Goal: Information Seeking & Learning: Learn about a topic

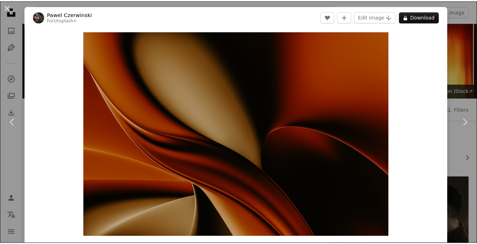
scroll to position [118, 0]
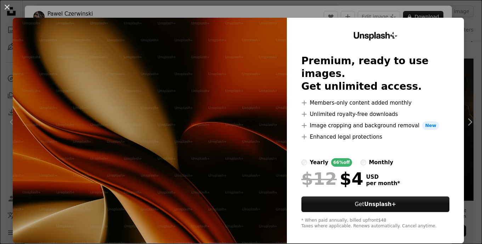
click at [456, 16] on div "An X shape Unsplash+ Premium, ready to use images. Get unlimited access. A plus…" at bounding box center [241, 122] width 482 height 244
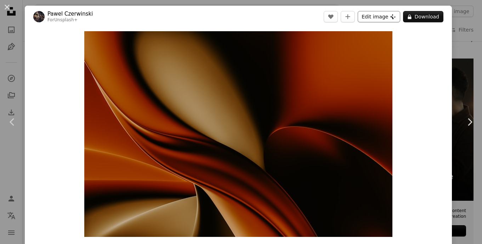
click at [391, 18] on icon "Plus sign for Unsplash+" at bounding box center [393, 17] width 6 height 6
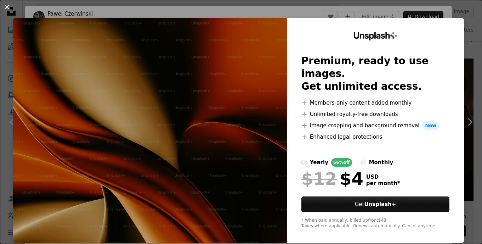
click at [461, 30] on div "An X shape Unsplash+ Premium, ready to use images. Get unlimited access. A plus…" at bounding box center [241, 122] width 482 height 244
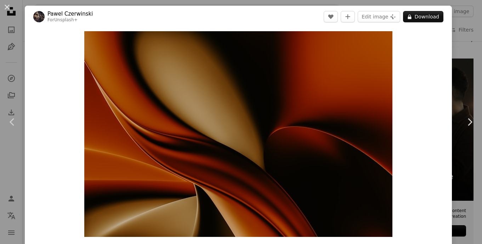
click at [461, 30] on div "An X shape Chevron left Chevron right [PERSON_NAME] For Unsplash+ A heart A plu…" at bounding box center [241, 122] width 482 height 244
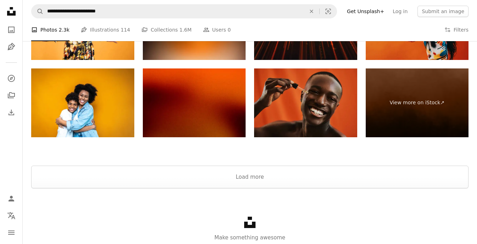
scroll to position [1483, 0]
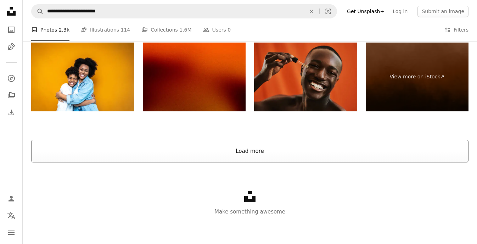
click at [236, 148] on button "Load more" at bounding box center [249, 151] width 437 height 23
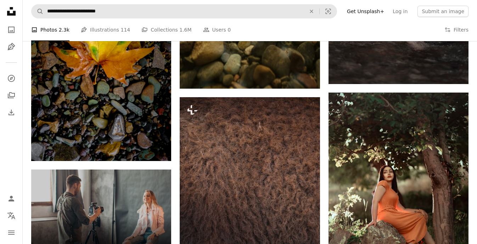
scroll to position [2189, 0]
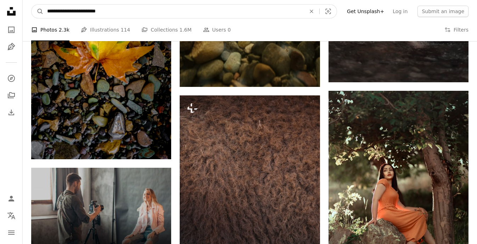
click at [138, 9] on input "**********" at bounding box center [174, 11] width 260 height 13
type input "**********"
click at [32, 5] on button "A magnifying glass" at bounding box center [38, 11] width 12 height 13
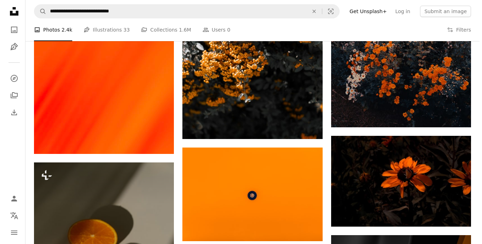
scroll to position [335, 0]
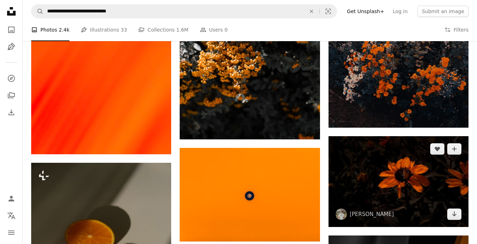
click at [375, 178] on img at bounding box center [398, 181] width 140 height 91
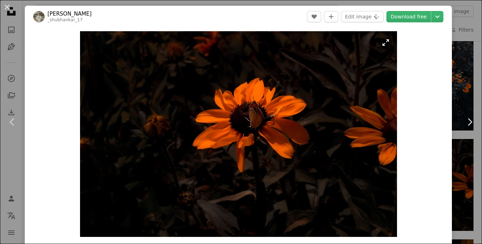
click at [382, 44] on img "Zoom in on this image" at bounding box center [238, 133] width 317 height 205
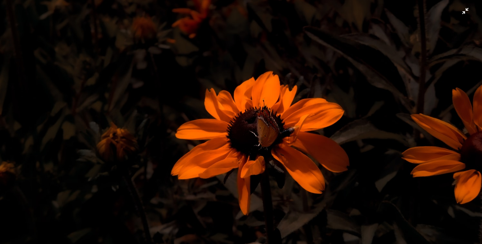
click at [459, 10] on img "Zoom out on this image" at bounding box center [241, 156] width 483 height 313
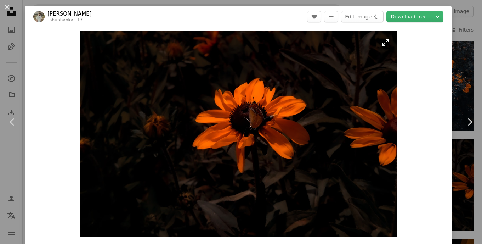
click at [229, 107] on img "Zoom in on this image" at bounding box center [238, 134] width 317 height 206
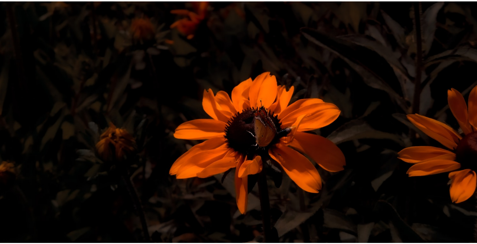
scroll to position [31, 0]
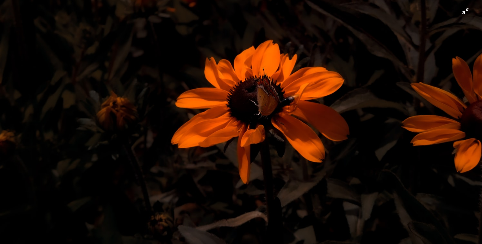
click at [465, 16] on img "Zoom out on this image" at bounding box center [241, 124] width 483 height 313
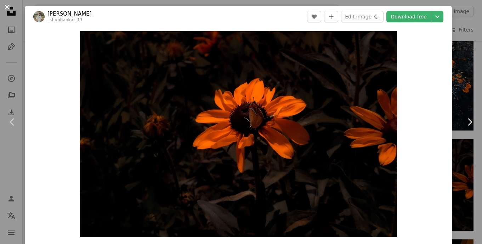
click at [7, 6] on button "An X shape" at bounding box center [7, 7] width 8 height 8
